Goal: Information Seeking & Learning: Learn about a topic

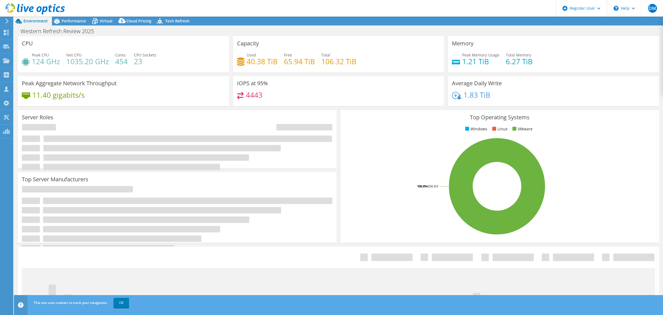
select select "USWest"
select select "USD"
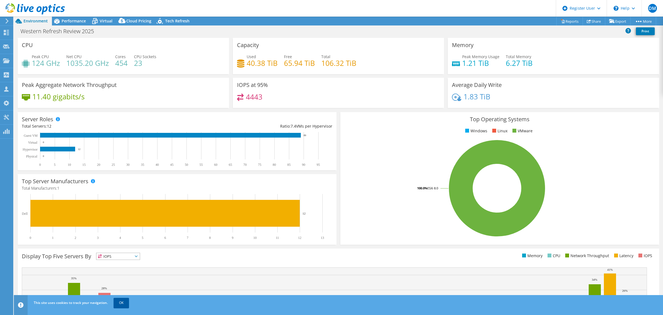
click at [115, 302] on link "OK" at bounding box center [121, 302] width 15 height 10
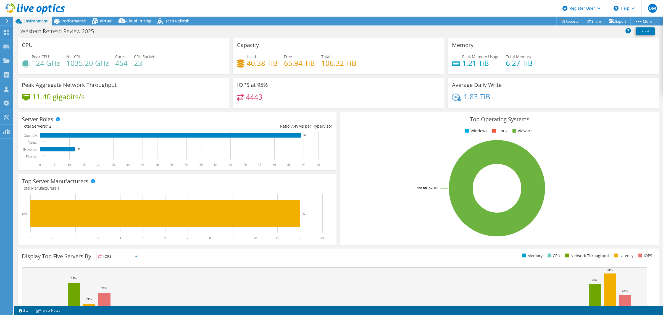
click at [250, 56] on span "Used" at bounding box center [251, 56] width 9 height 5
drag, startPoint x: 236, startPoint y: 46, endPoint x: 362, endPoint y: 64, distance: 126.9
click at [362, 64] on div "Capacity Used 40.38 TiB Free 65.94 TiB Total 106.32 TiB" at bounding box center [338, 56] width 211 height 36
click at [362, 64] on div "Used 40.38 TiB Free 65.94 TiB Total 106.32 TiB" at bounding box center [338, 63] width 203 height 18
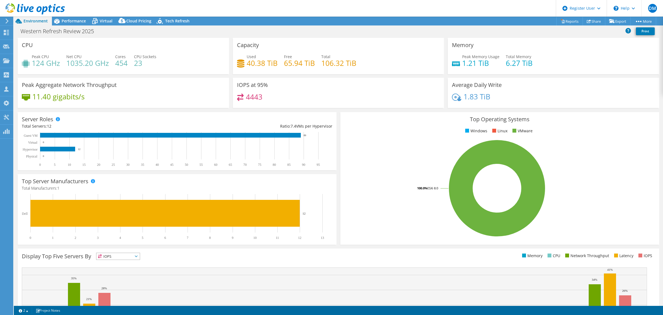
click at [316, 93] on div "4443" at bounding box center [338, 99] width 203 height 12
click at [317, 98] on div "4443" at bounding box center [338, 99] width 203 height 12
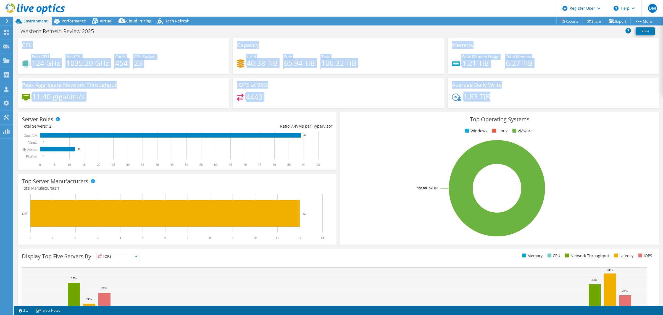
drag, startPoint x: 501, startPoint y: 95, endPoint x: 23, endPoint y: 45, distance: 480.4
click at [23, 45] on div "CPU Peak CPU 124 GHz Net CPU 1035.20 GHz Cores 454 CPU Sockets 23 Capacity Used…" at bounding box center [339, 75] width 646 height 74
click at [23, 44] on h3 "CPU" at bounding box center [27, 45] width 11 height 6
click at [243, 86] on h3 "IOPS at 95%" at bounding box center [252, 85] width 31 height 6
click at [273, 80] on div "IOPS at 95% 4443" at bounding box center [338, 93] width 211 height 30
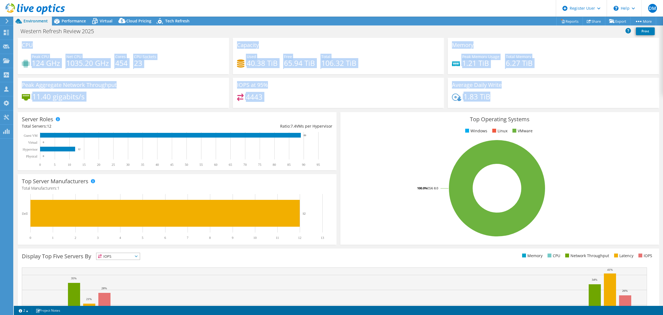
click at [277, 86] on div "IOPS at 95% 4443" at bounding box center [338, 93] width 211 height 30
click at [257, 95] on h4 "4443" at bounding box center [254, 97] width 17 height 6
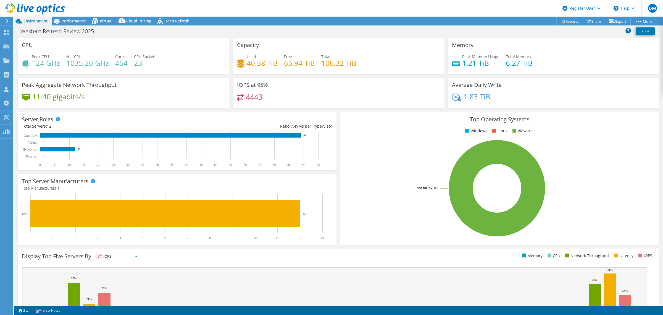
click at [285, 87] on div "IOPS at 95% 4443" at bounding box center [338, 93] width 211 height 30
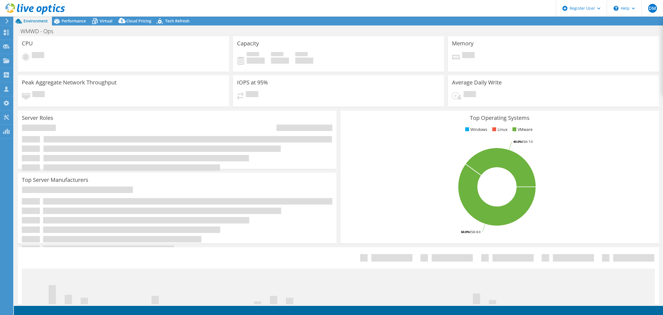
select select "USD"
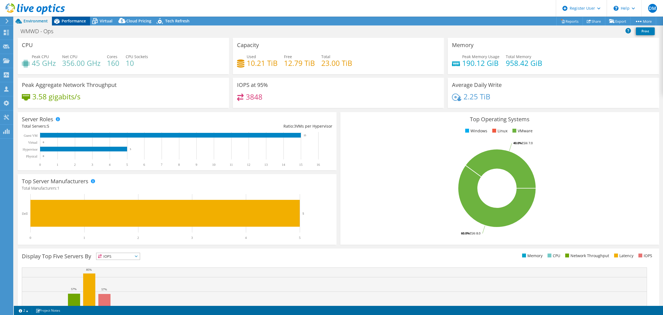
click at [74, 23] on span "Performance" at bounding box center [74, 20] width 24 height 5
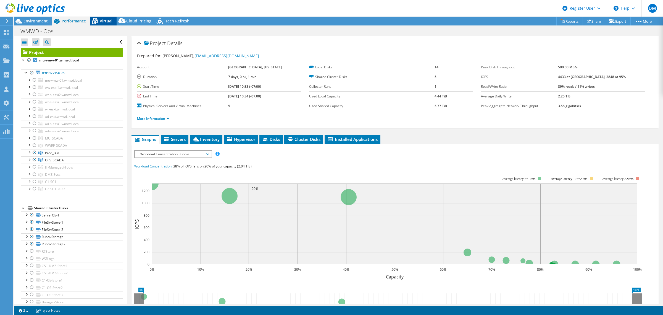
click at [107, 22] on span "Virtual" at bounding box center [106, 20] width 13 height 5
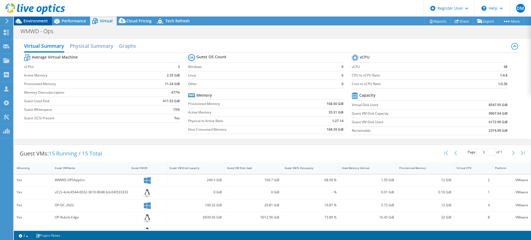
click at [44, 21] on span "Environment" at bounding box center [35, 20] width 24 height 5
